Goal: Information Seeking & Learning: Learn about a topic

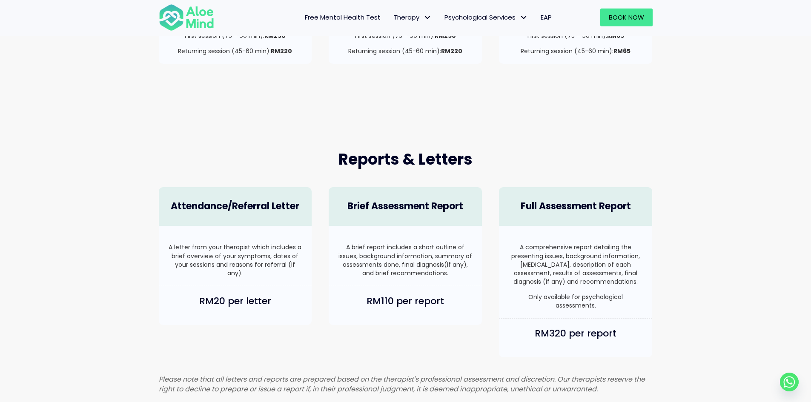
scroll to position [341, 0]
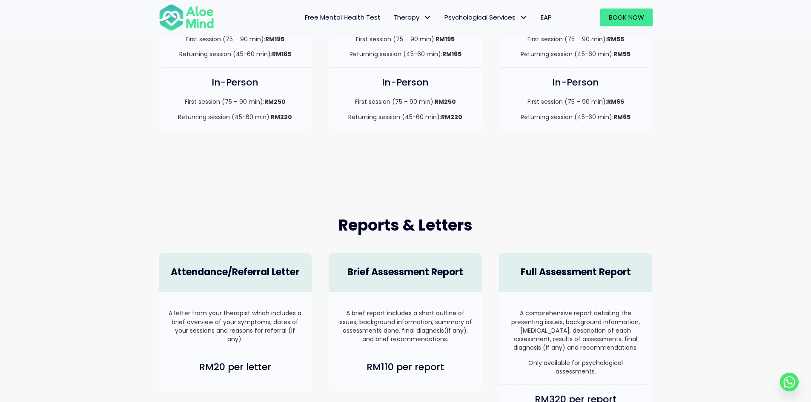
click at [362, 13] on span "Free Mental Health Test" at bounding box center [343, 17] width 76 height 9
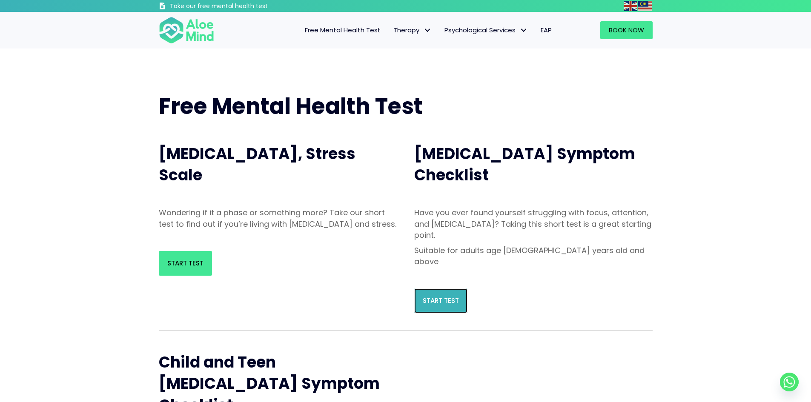
click at [431, 289] on link "Start Test" at bounding box center [440, 301] width 53 height 25
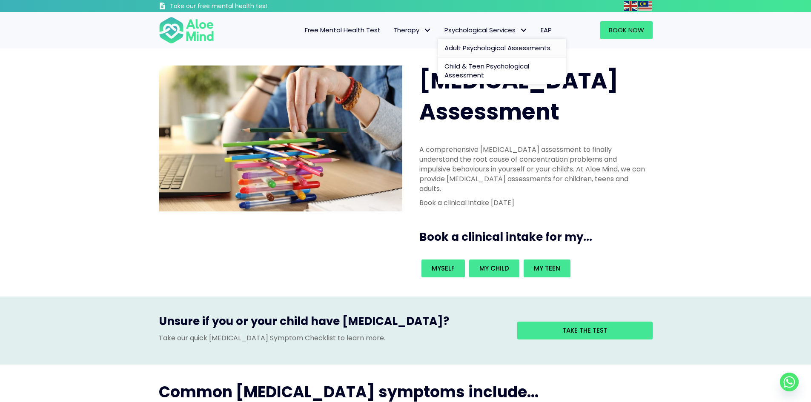
click at [472, 48] on span "Adult Psychological Assessments" at bounding box center [497, 47] width 106 height 9
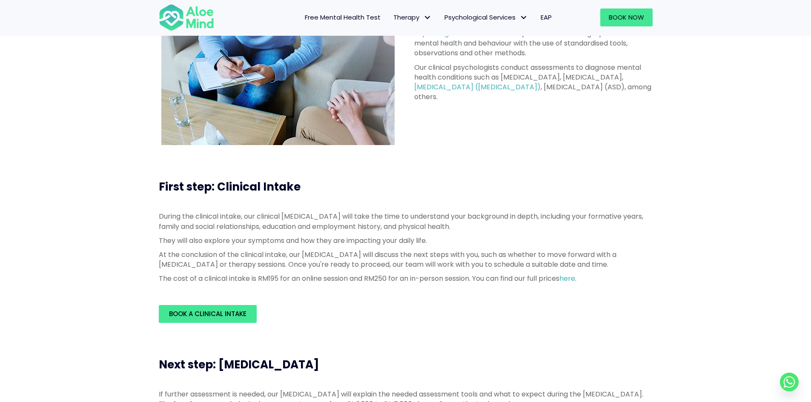
scroll to position [170, 0]
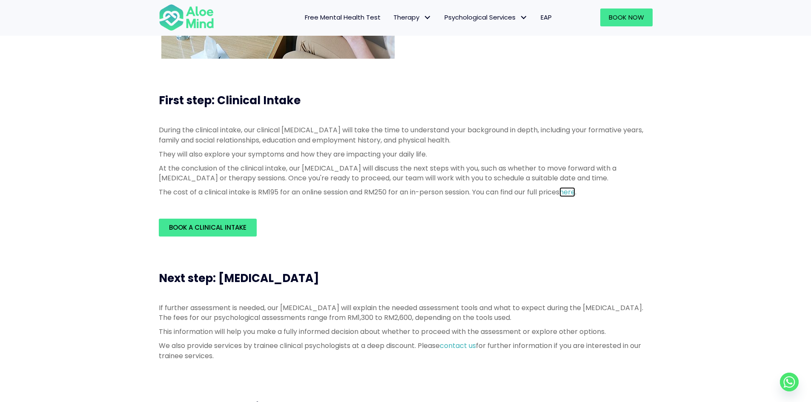
click at [574, 192] on link "here" at bounding box center [567, 192] width 16 height 10
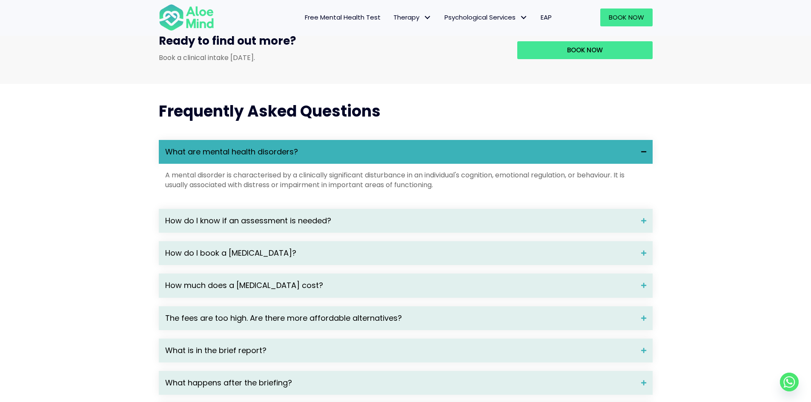
scroll to position [1107, 0]
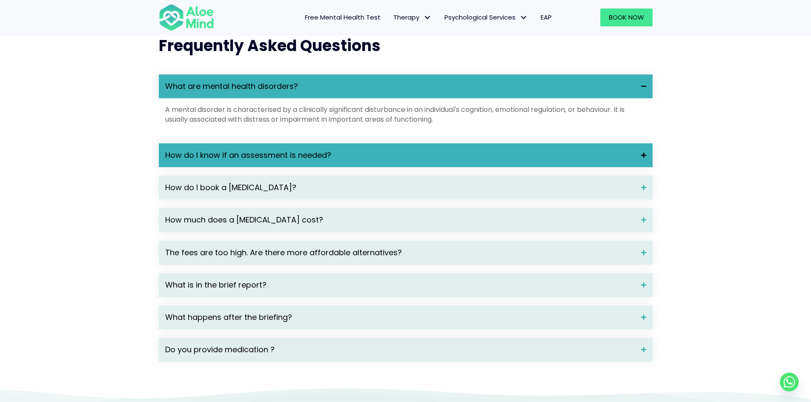
click at [644, 158] on span at bounding box center [640, 155] width 11 height 6
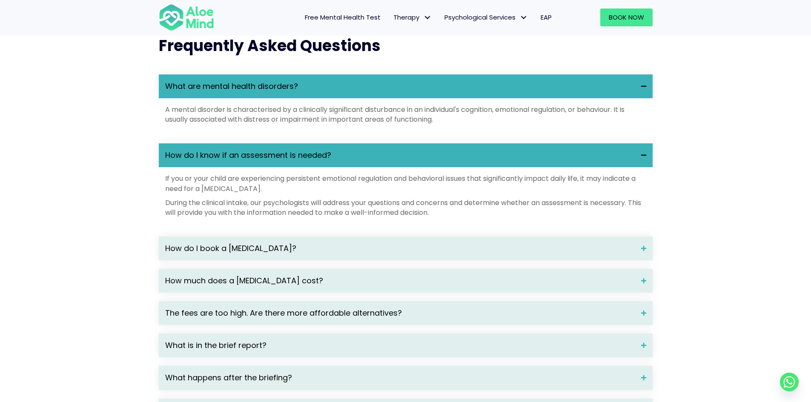
click at [644, 158] on span at bounding box center [640, 155] width 11 height 6
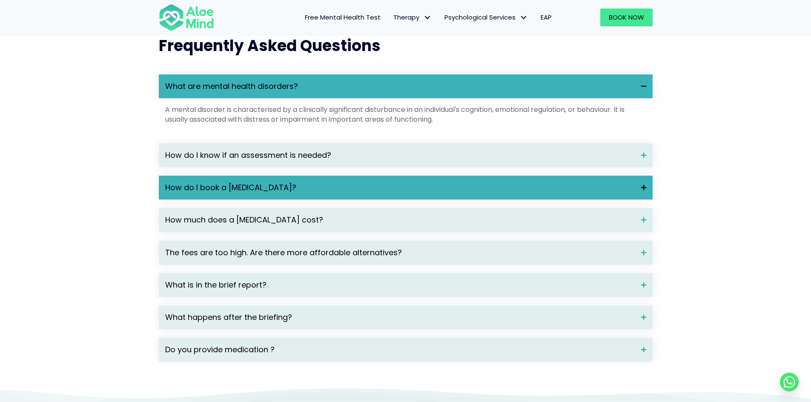
click at [638, 197] on div "How do I book a psychological assessment?" at bounding box center [406, 188] width 494 height 24
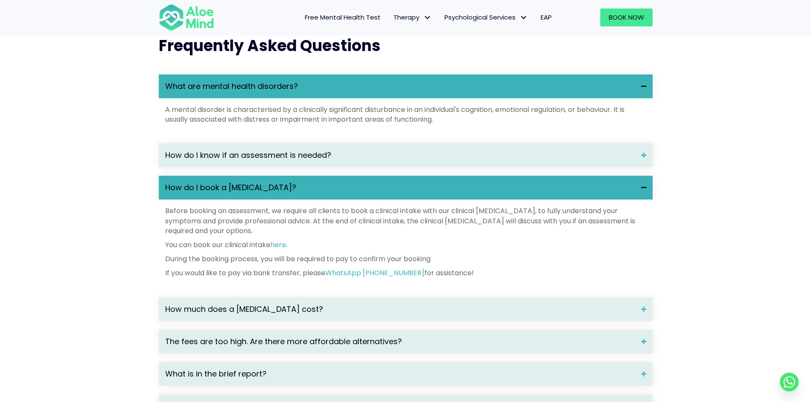
click at [641, 191] on span at bounding box center [640, 188] width 11 height 6
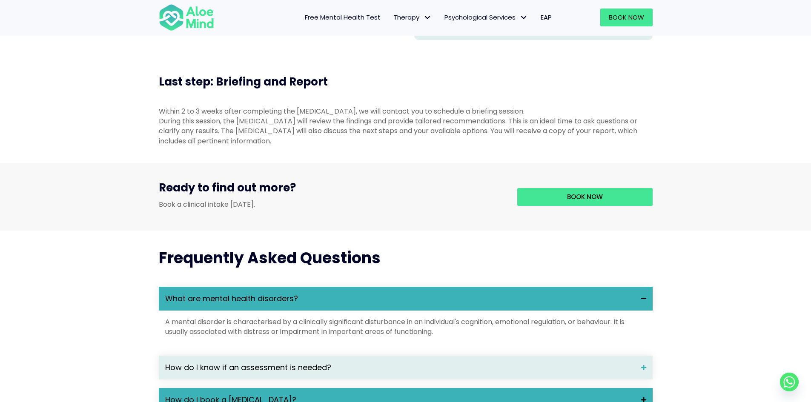
scroll to position [894, 0]
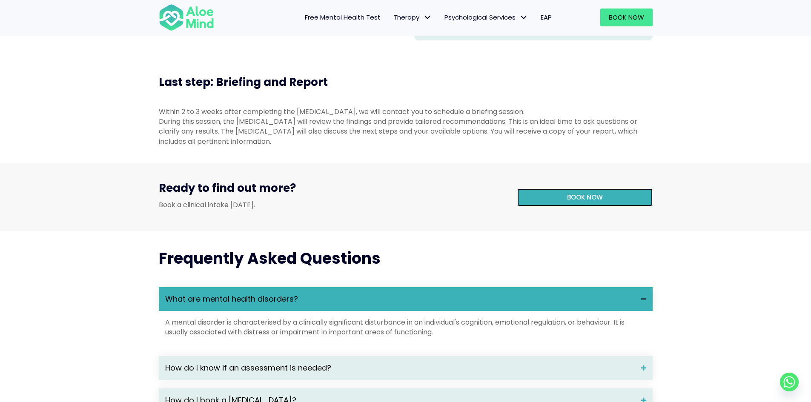
click at [607, 206] on link "Book now" at bounding box center [584, 198] width 135 height 18
